Goal: Find specific page/section: Find specific page/section

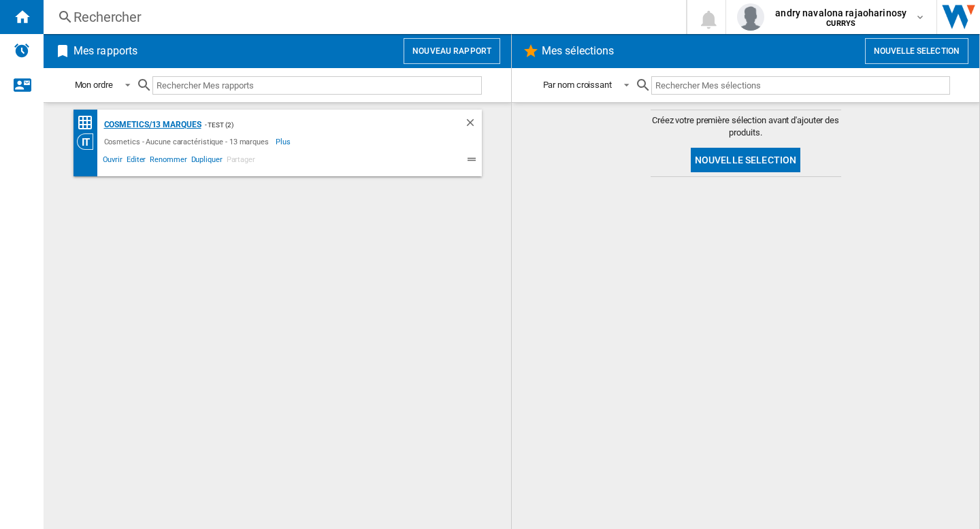
click at [181, 124] on div "Cosmetics/13 marques" at bounding box center [151, 124] width 101 height 17
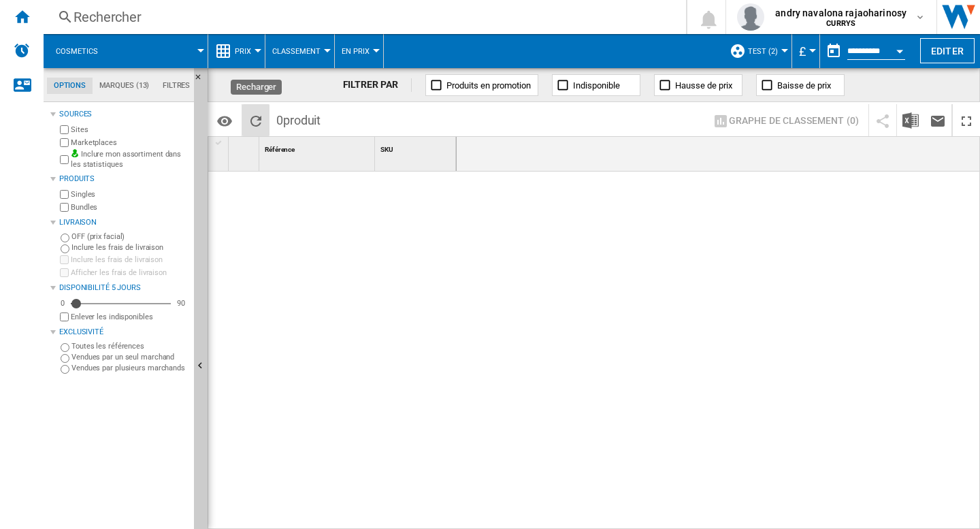
click at [264, 118] on button "Recharger" at bounding box center [255, 120] width 27 height 32
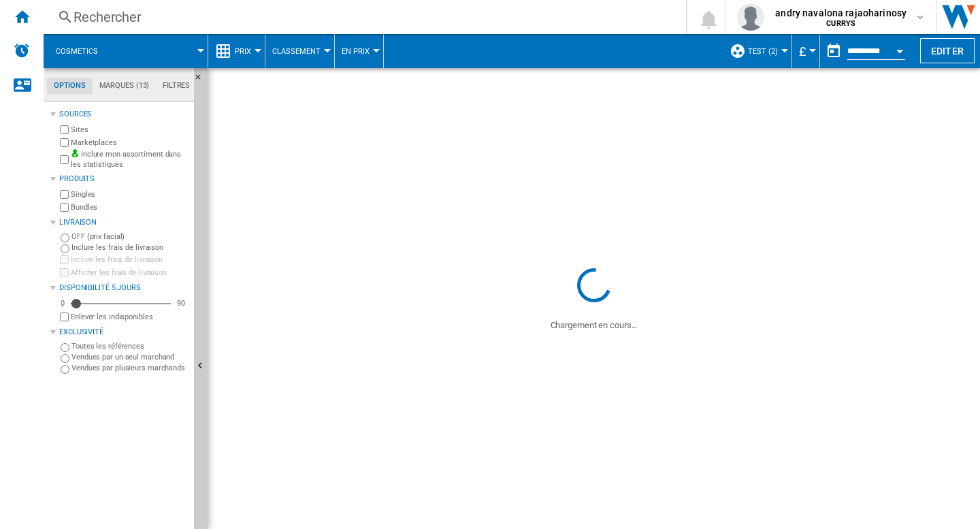
click at [781, 49] on div at bounding box center [784, 50] width 7 height 3
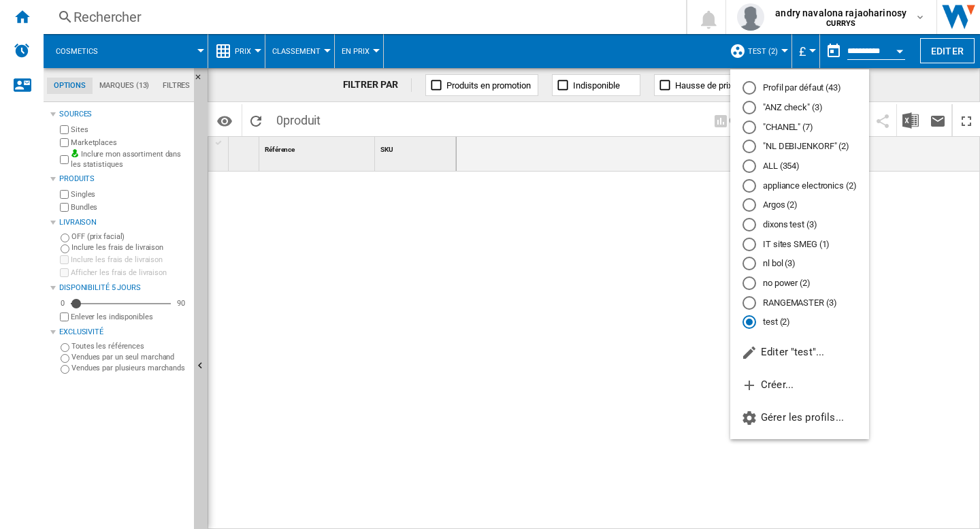
click at [769, 89] on md-radio-button "Profil par défaut (43)" at bounding box center [799, 88] width 114 height 13
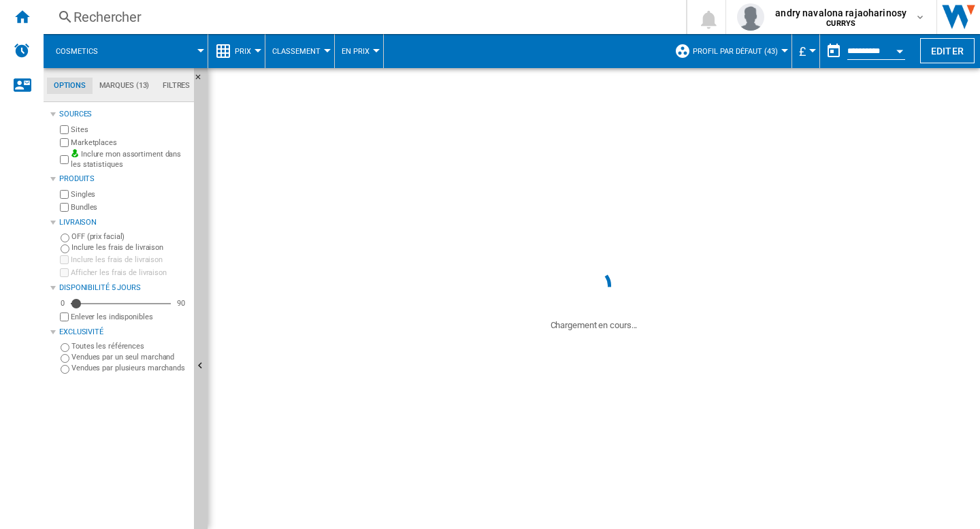
click at [179, 50] on span at bounding box center [159, 51] width 84 height 34
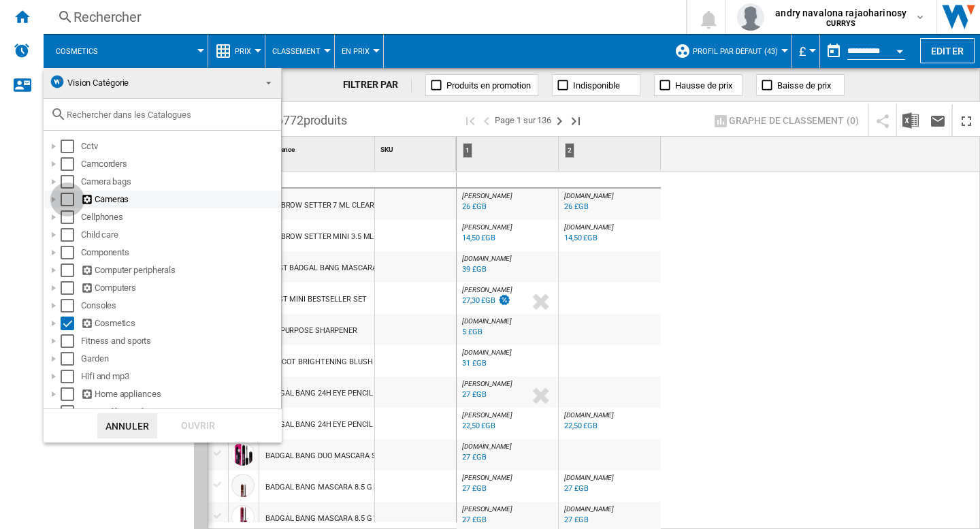
click at [66, 199] on div "Select" at bounding box center [68, 200] width 14 height 14
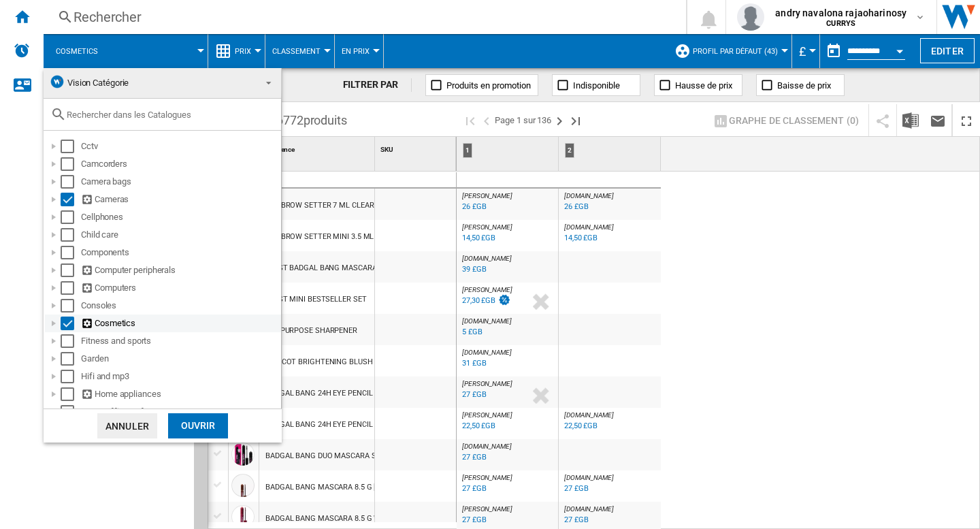
click at [67, 322] on div "Select" at bounding box center [68, 323] width 14 height 14
click at [201, 425] on div "Ouvrir" at bounding box center [198, 425] width 60 height 25
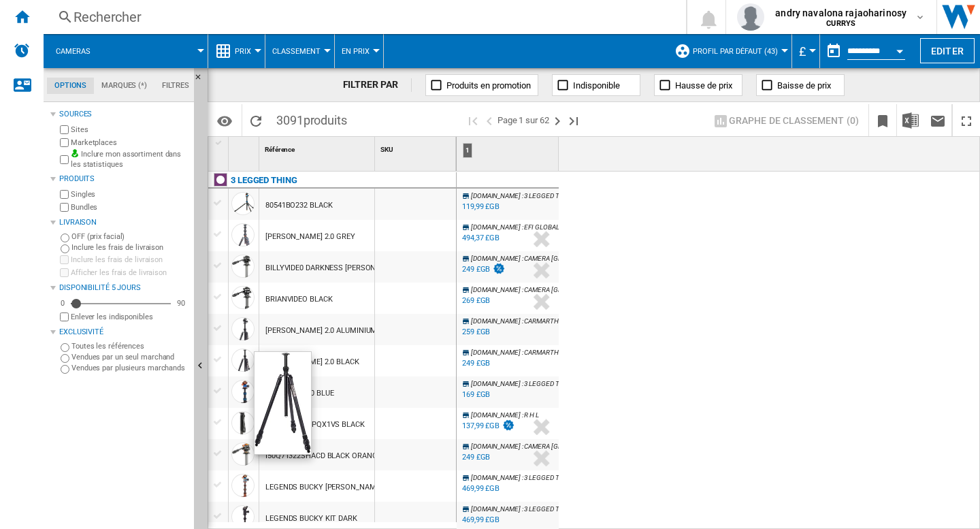
click at [322, 273] on div "BILLYVIDE0 DARKNESS [PERSON_NAME]" at bounding box center [333, 267] width 137 height 31
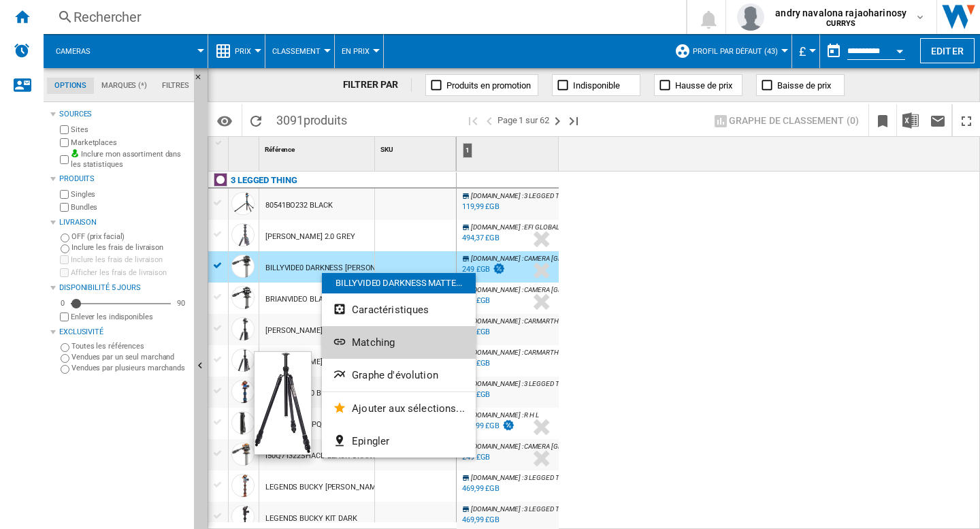
click at [389, 346] on span "Matching" at bounding box center [373, 342] width 43 height 12
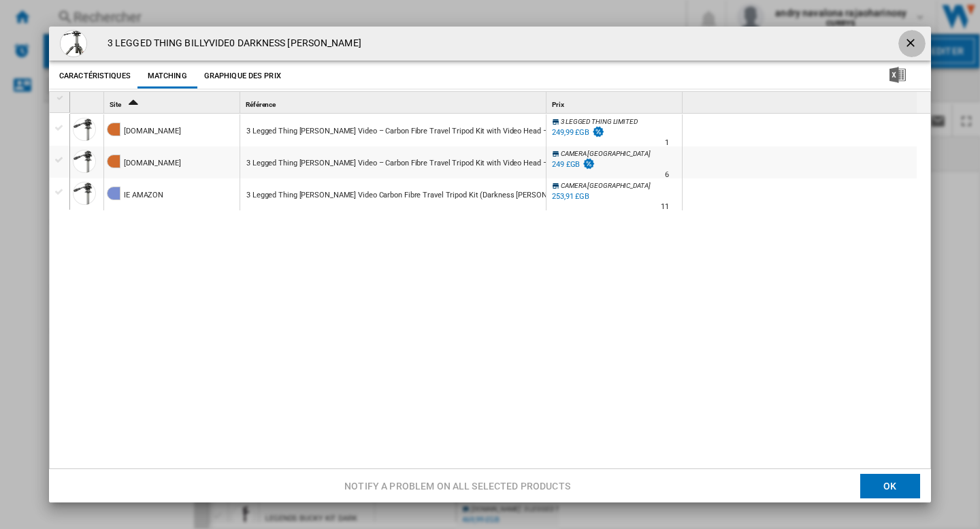
click at [903, 48] on ng-md-icon "getI18NText('BUTTONS.CLOSE_DIALOG')" at bounding box center [911, 44] width 16 height 16
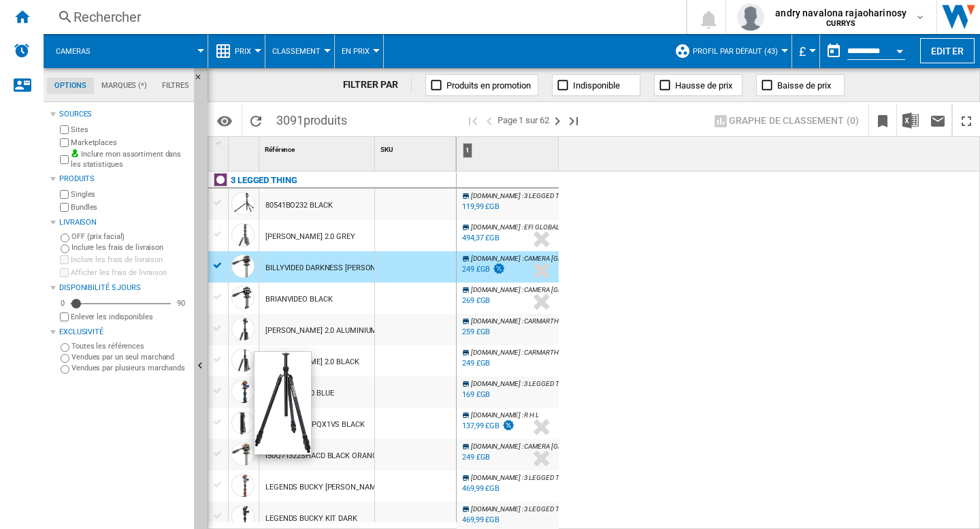
scroll to position [204, 0]
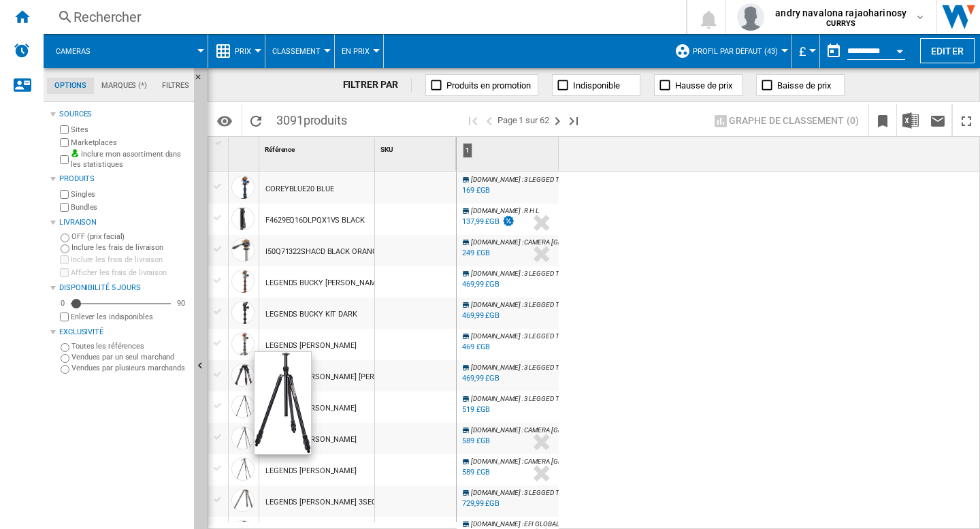
click at [299, 245] on div "I50Q71322SHACD BLACK ORANGE" at bounding box center [323, 251] width 116 height 31
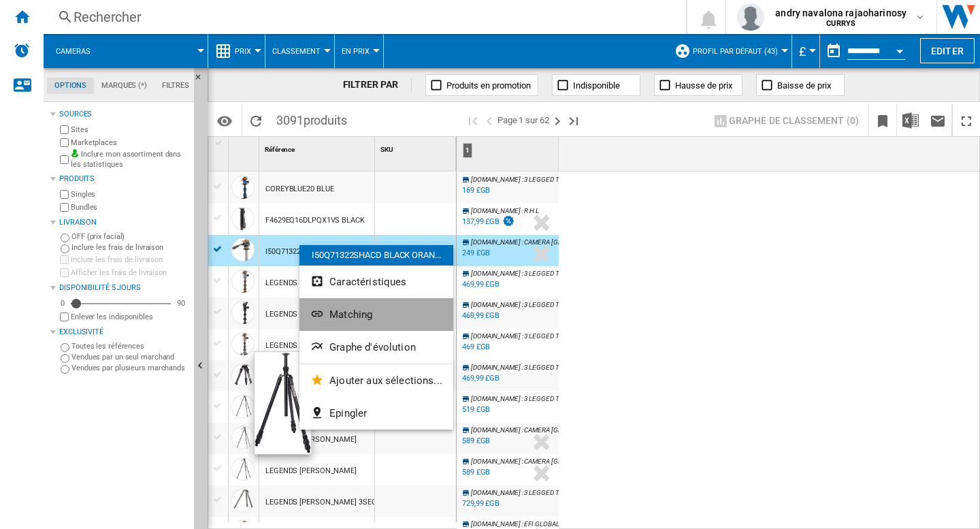
click at [380, 311] on button "Matching" at bounding box center [376, 314] width 154 height 33
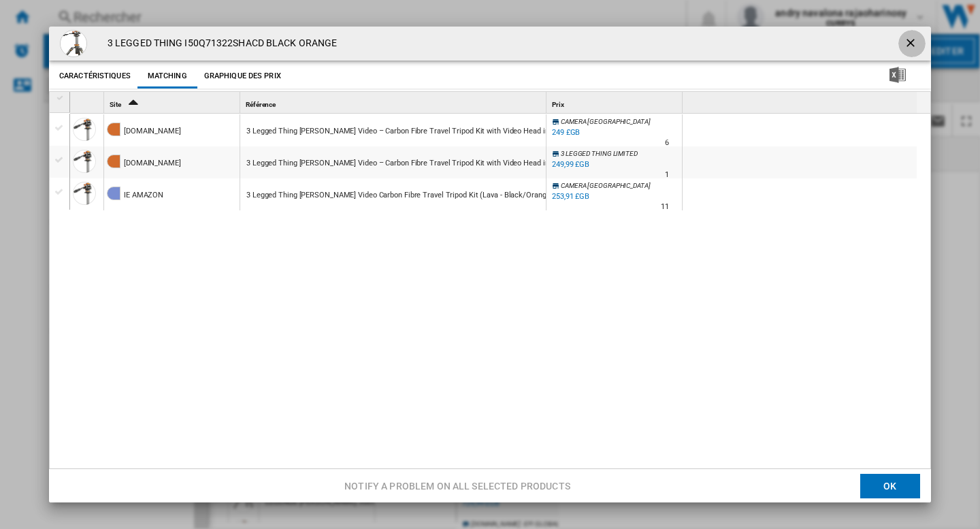
click at [904, 47] on ng-md-icon "getI18NText('BUTTONS.CLOSE_DIALOG')" at bounding box center [911, 44] width 16 height 16
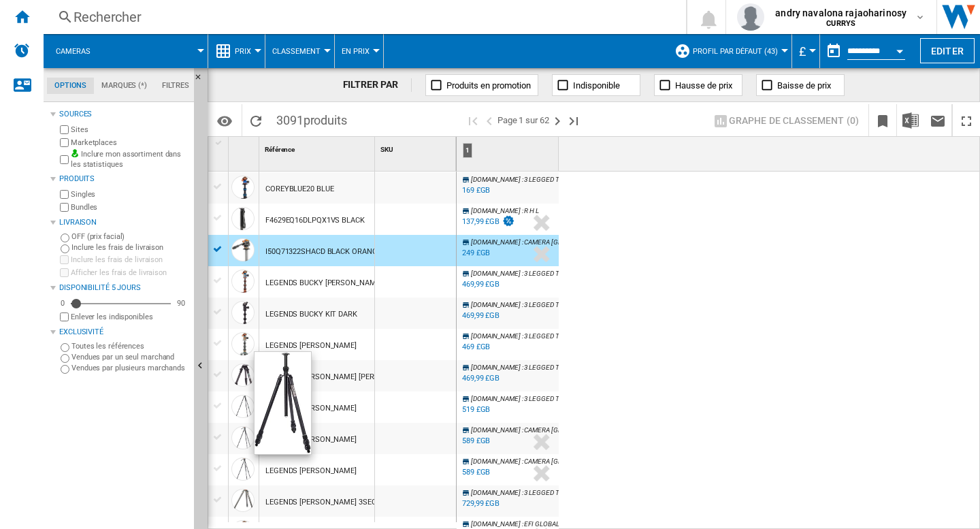
click at [768, 51] on span "Profil par défaut (43)" at bounding box center [735, 51] width 85 height 9
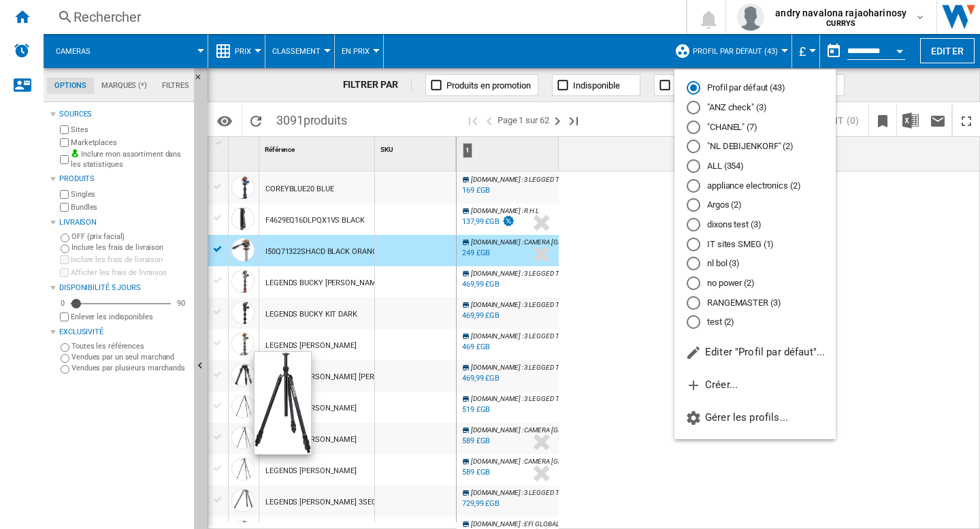
click at [718, 170] on md-radio-button "ALL (354)" at bounding box center [754, 166] width 137 height 13
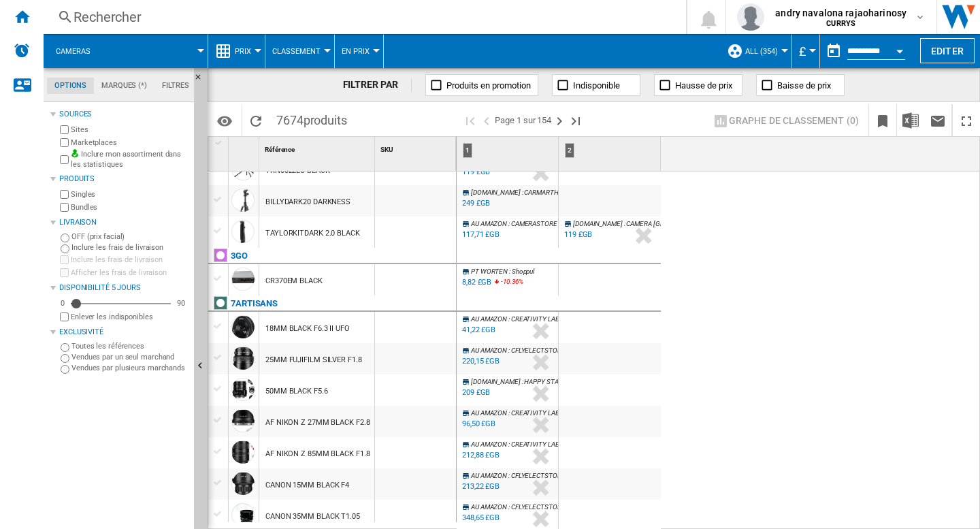
scroll to position [1255, 0]
click at [573, 119] on ng-md-icon "Dernière page" at bounding box center [575, 121] width 16 height 16
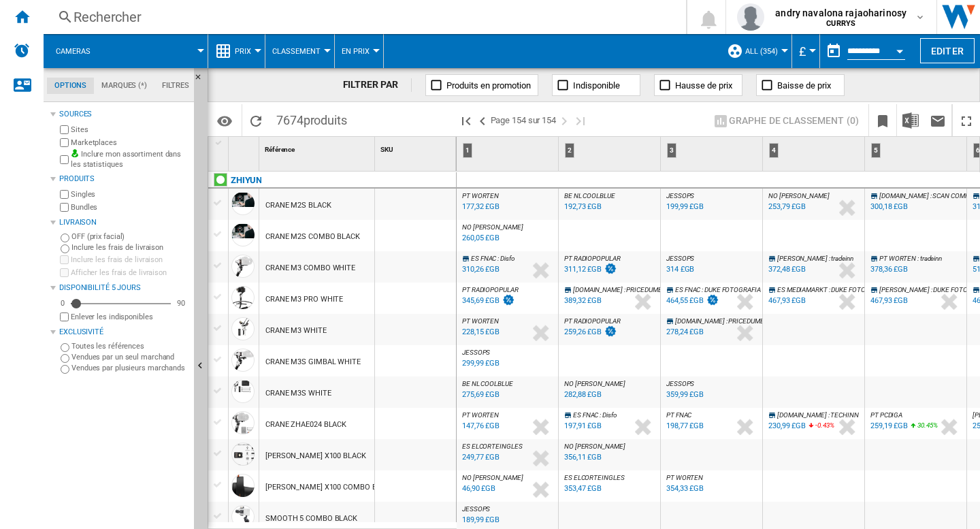
click at [284, 268] on div "CRANE M3 COMBO WHITE" at bounding box center [310, 267] width 90 height 31
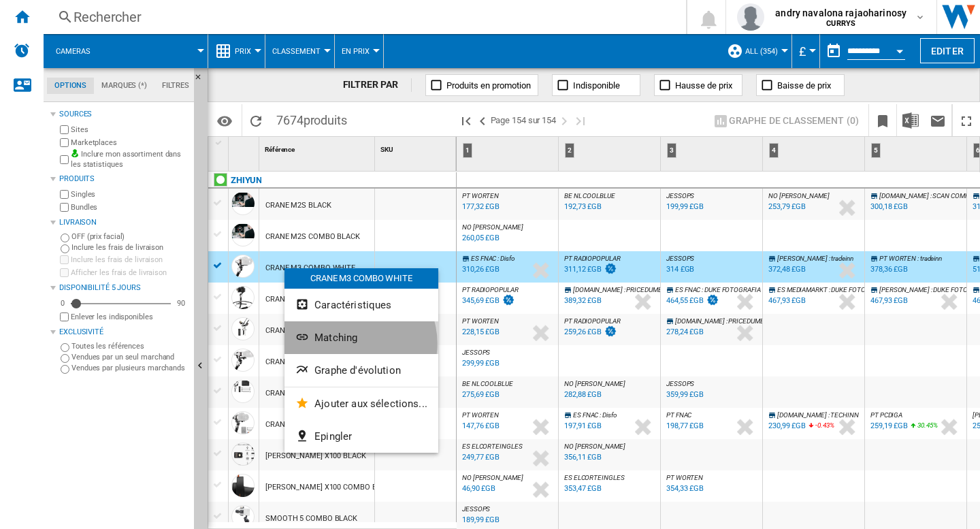
click at [354, 343] on span "Matching" at bounding box center [335, 337] width 43 height 12
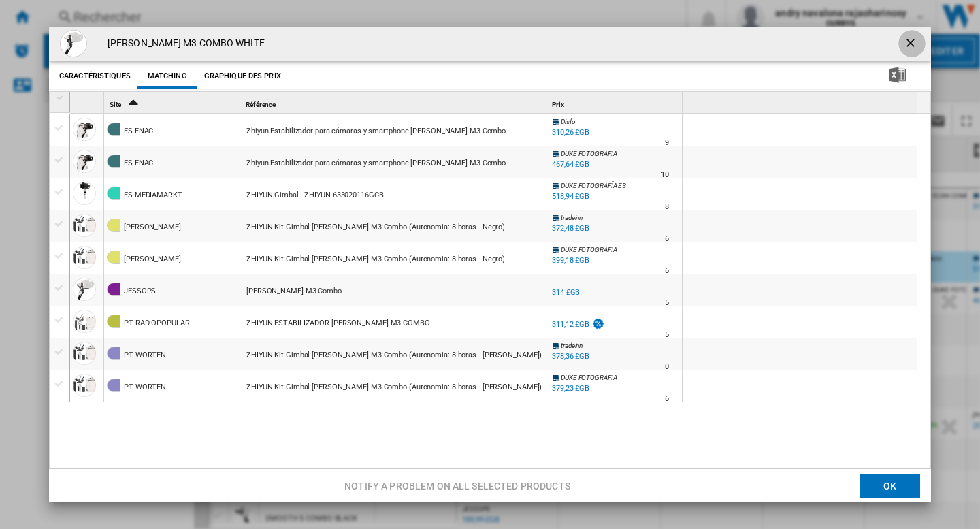
click at [903, 40] on ng-md-icon "getI18NText('BUTTONS.CLOSE_DIALOG')" at bounding box center [911, 44] width 16 height 16
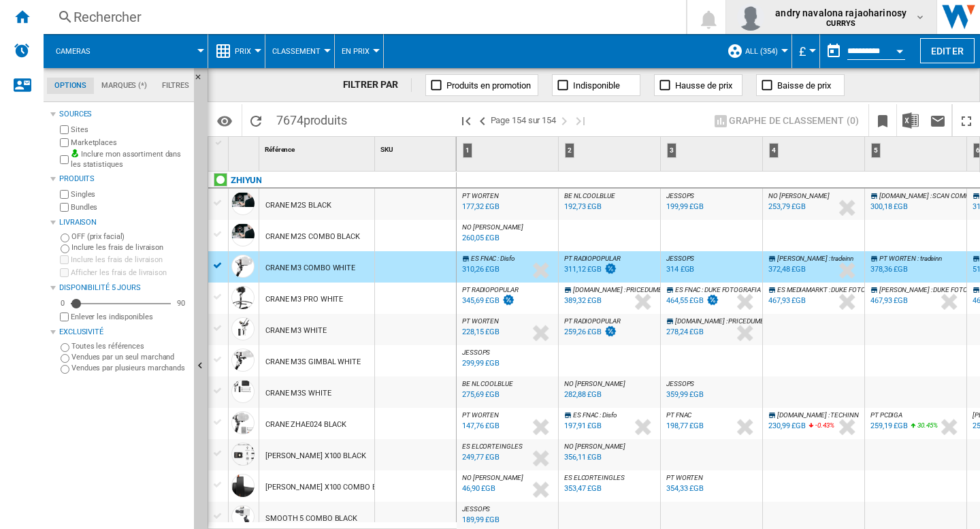
click at [869, 18] on span "andry navalona rajaoharinosy" at bounding box center [840, 13] width 131 height 14
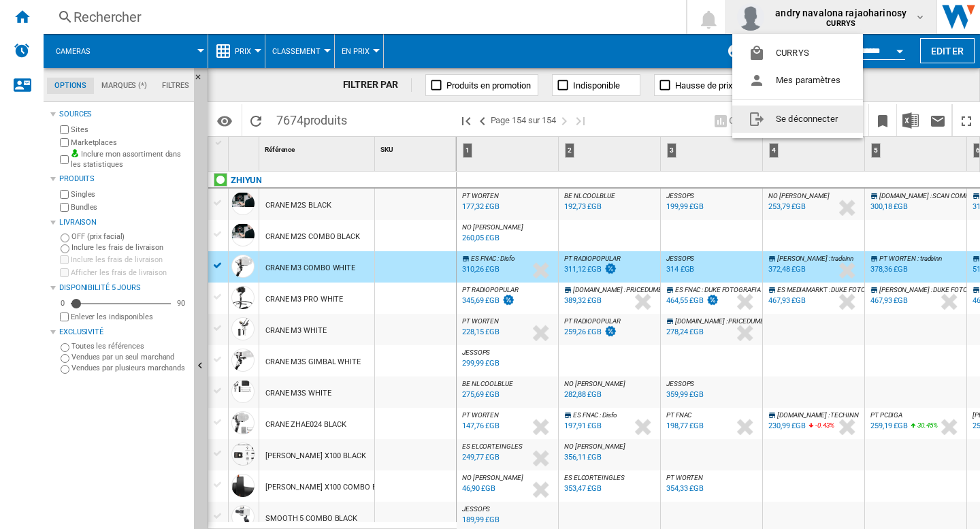
click at [810, 116] on button "Se déconnecter" at bounding box center [797, 118] width 131 height 27
